Goal: Task Accomplishment & Management: Complete application form

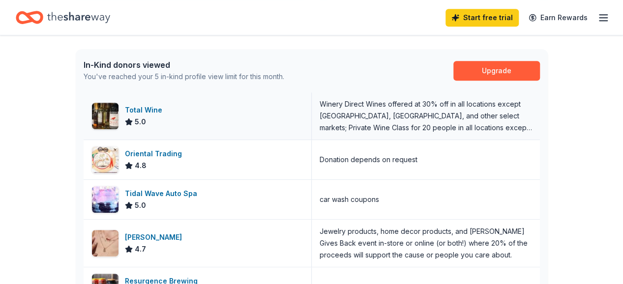
scroll to position [295, 0]
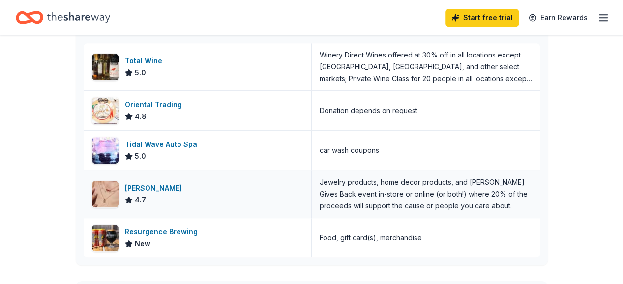
click at [134, 192] on div "[PERSON_NAME]" at bounding box center [155, 189] width 61 height 12
click at [181, 234] on div "Resurgence Brewing" at bounding box center [163, 232] width 77 height 12
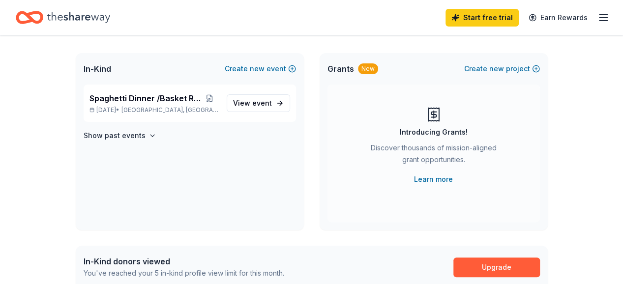
scroll to position [0, 0]
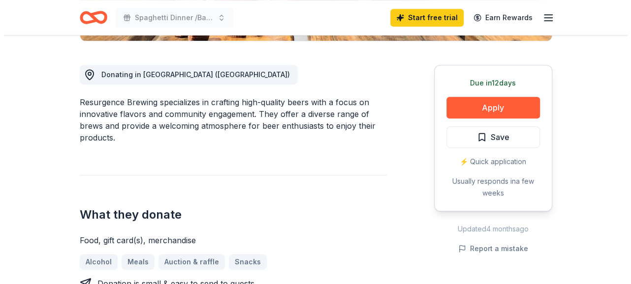
scroll to position [246, 0]
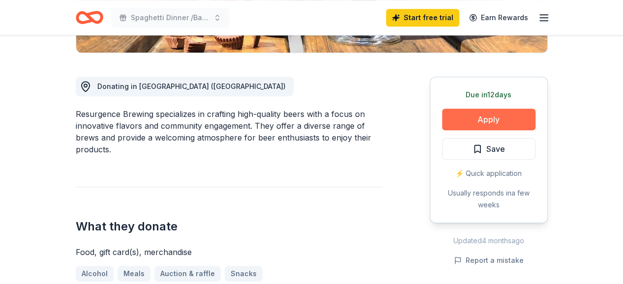
click at [479, 118] on button "Apply" at bounding box center [488, 120] width 93 height 22
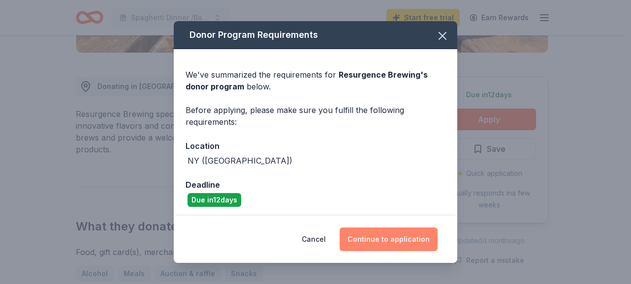
click at [368, 236] on button "Continue to application" at bounding box center [388, 240] width 98 height 24
